Goal: Navigation & Orientation: Find specific page/section

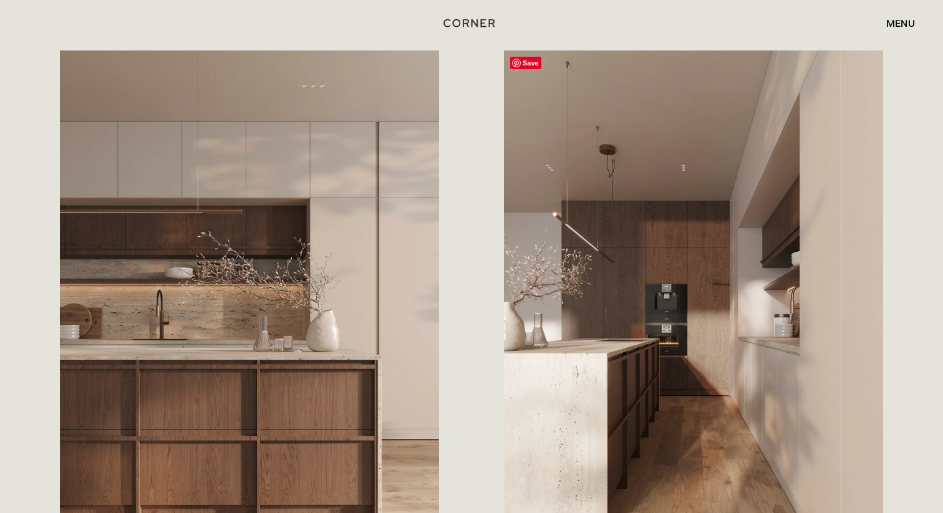
scroll to position [694, 0]
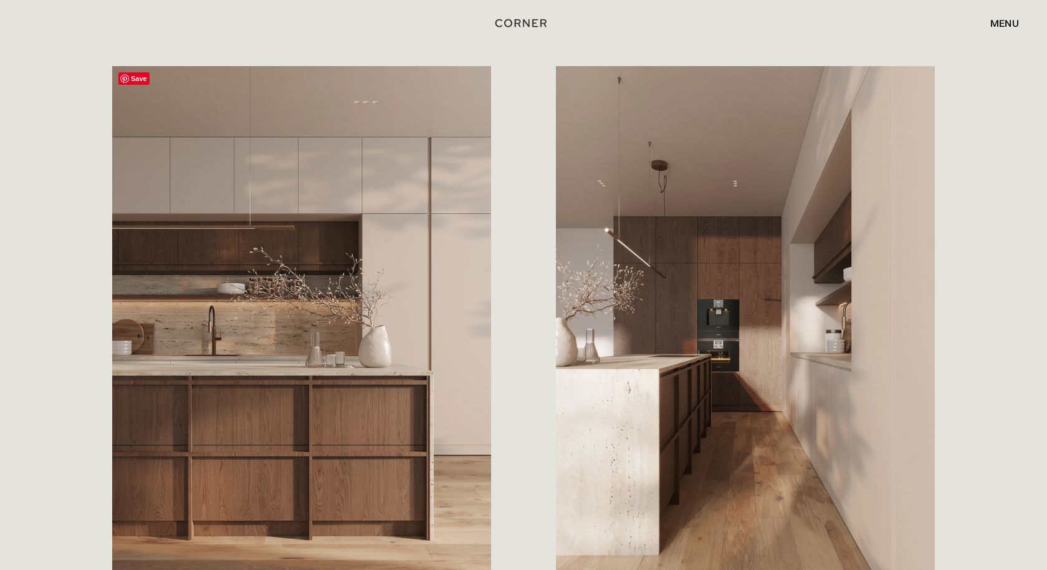
scroll to position [703, 0]
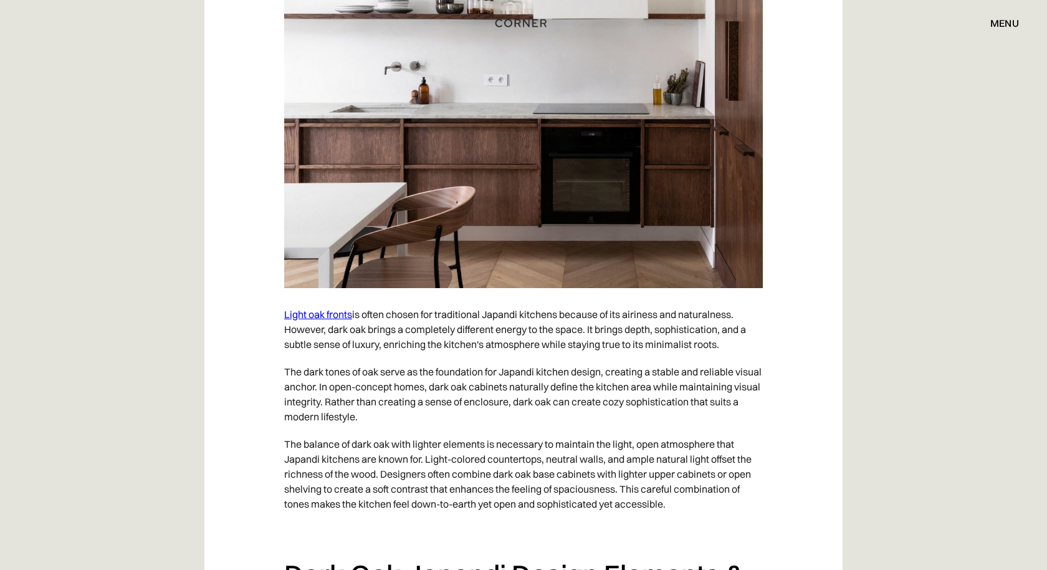
scroll to position [1843, 0]
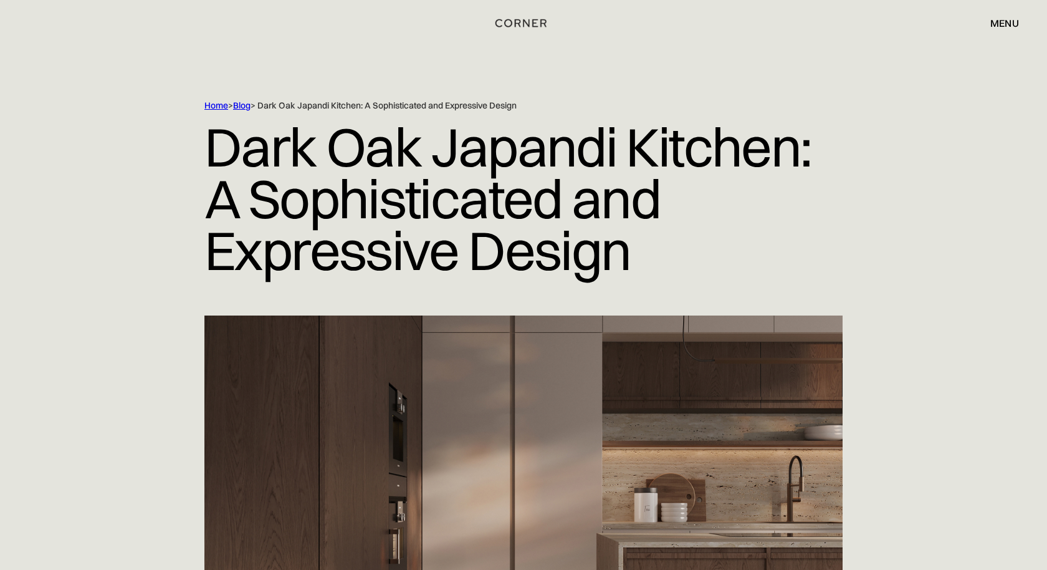
click at [534, 36] on div "Shop Kitchens Shop Kitchens How it works How it works Projects Projects Inspira…" at bounding box center [523, 23] width 1047 height 46
click at [532, 21] on img "home" at bounding box center [524, 21] width 51 height 16
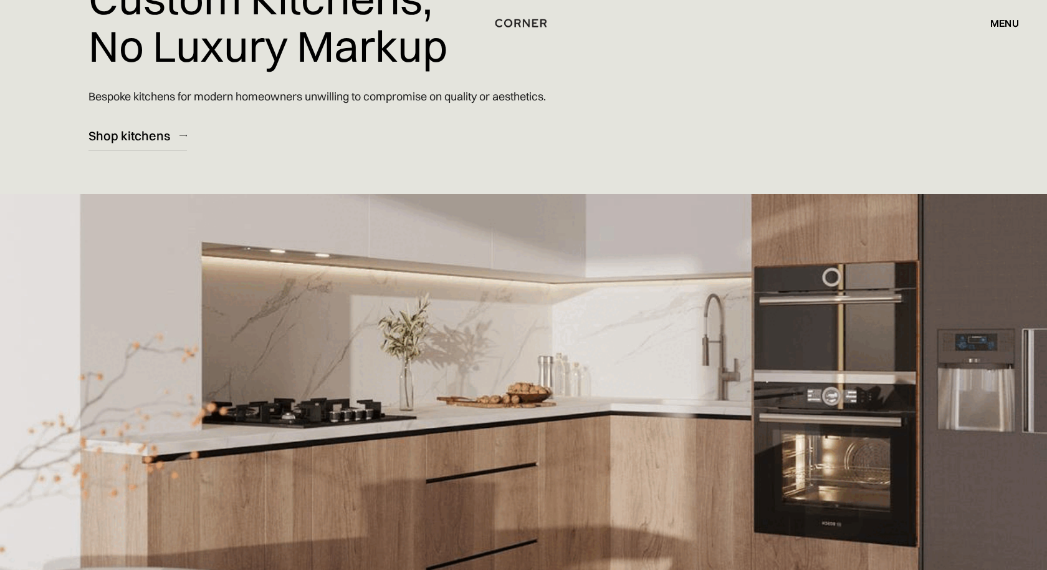
scroll to position [84, 0]
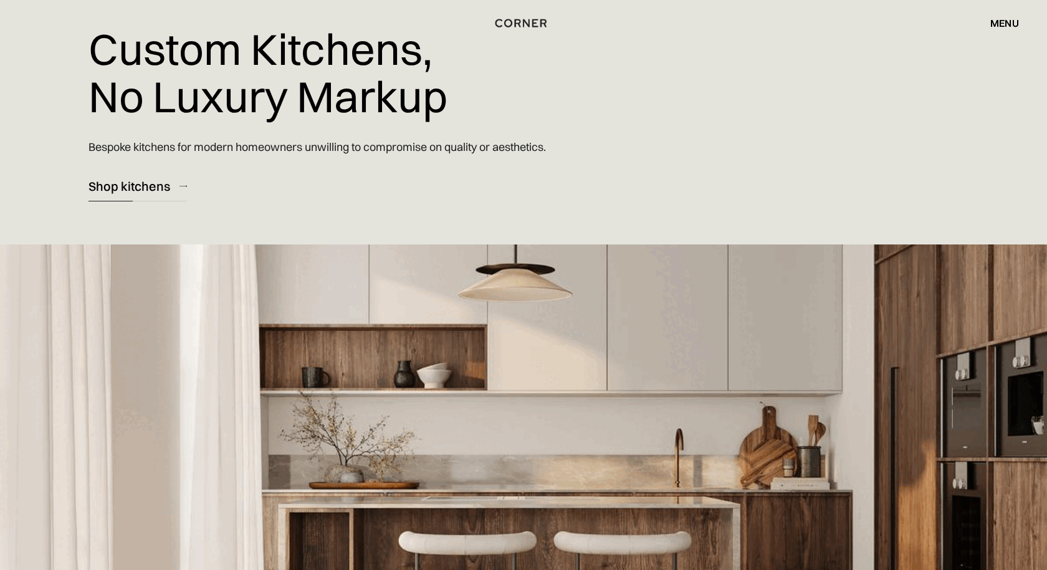
click at [125, 191] on div "Shop kitchens" at bounding box center [130, 186] width 82 height 17
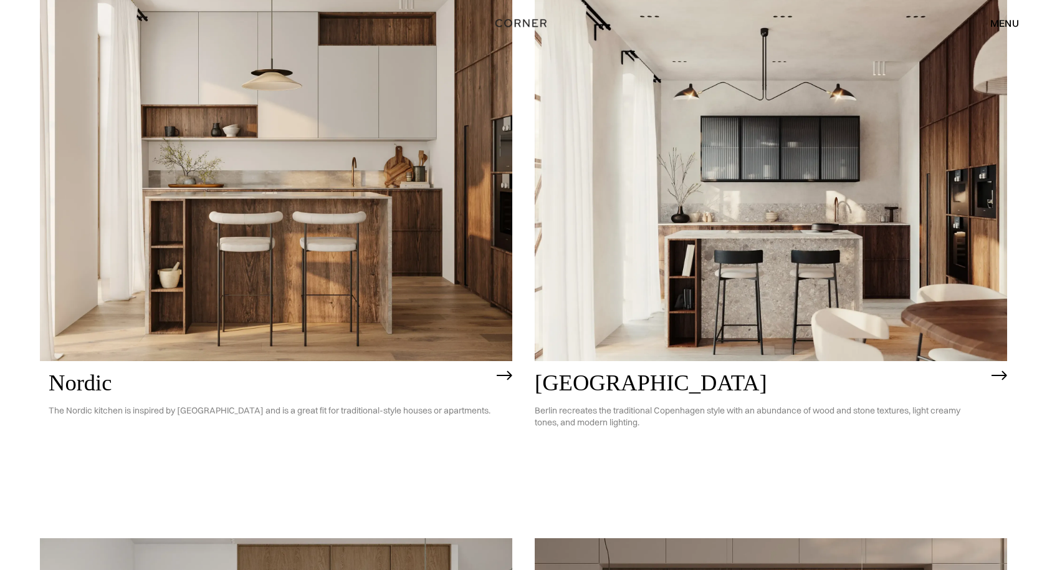
scroll to position [1176, 0]
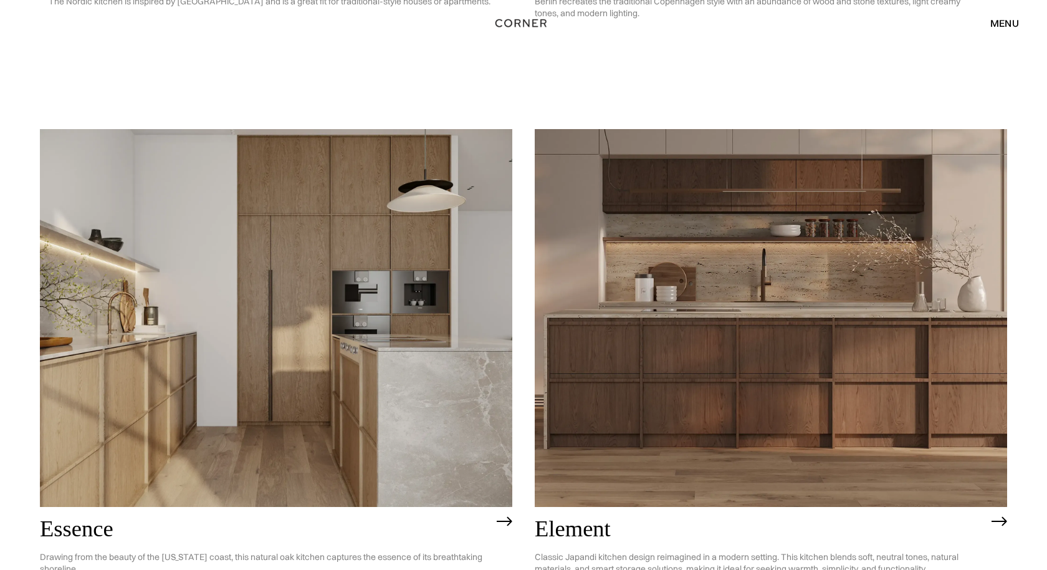
click at [753, 353] on img at bounding box center [771, 318] width 473 height 378
